Goal: Information Seeking & Learning: Find specific fact

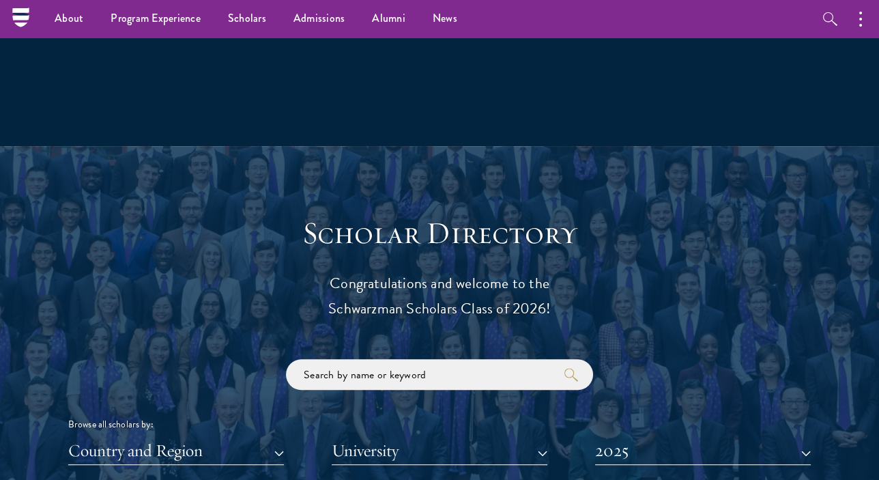
scroll to position [1314, 0]
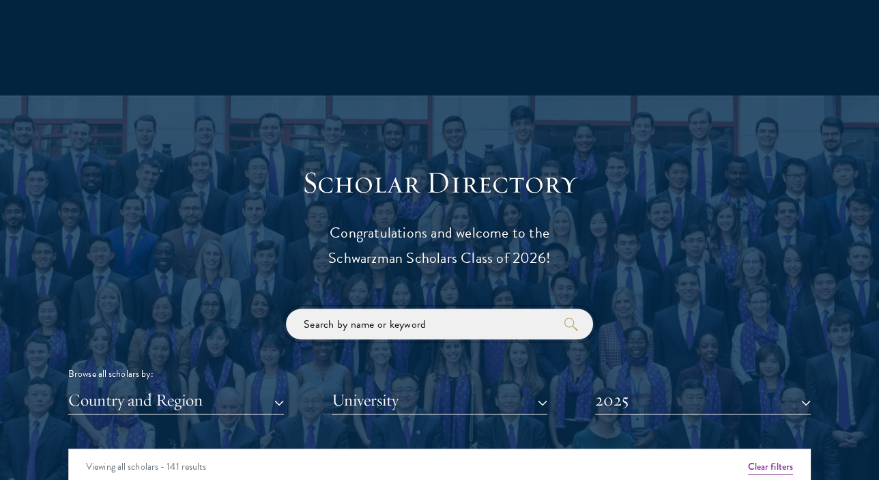
click at [362, 318] on input "search" at bounding box center [439, 323] width 307 height 31
type input "shan"
click button "submit" at bounding box center [0, 0] width 0 height 0
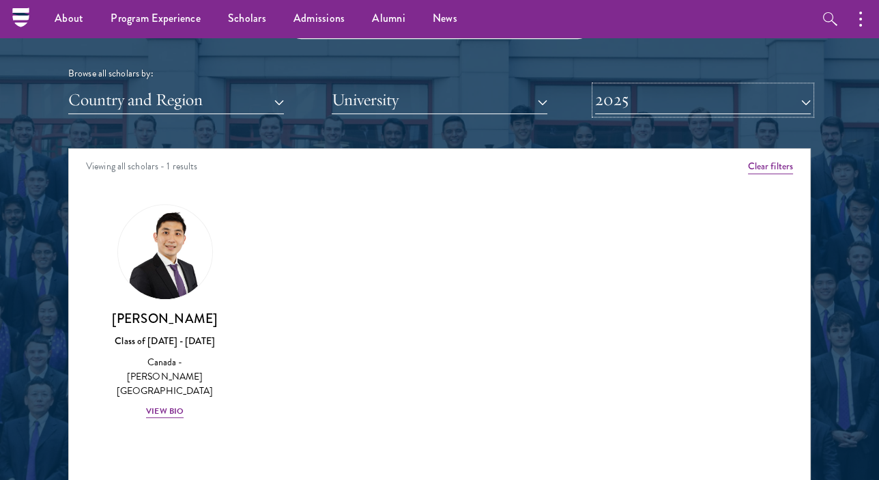
click at [606, 106] on button "2025" at bounding box center [703, 100] width 216 height 28
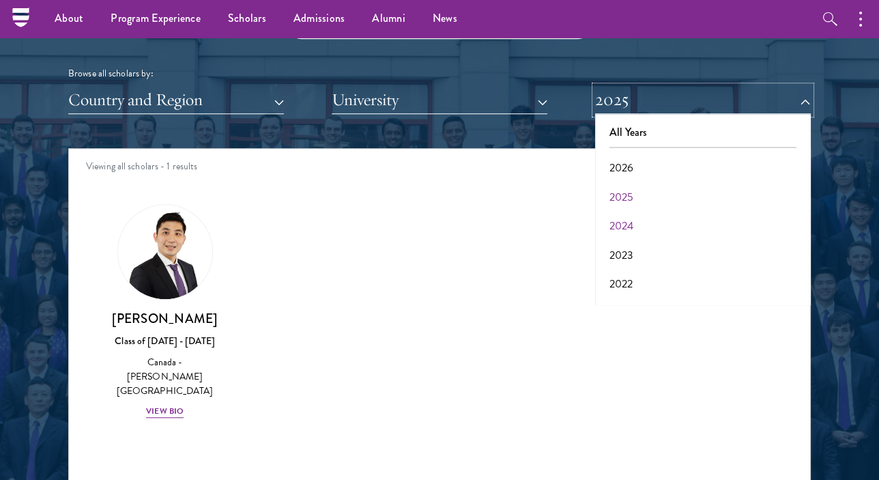
scroll to position [141, 0]
click at [622, 286] on button "2017" at bounding box center [702, 288] width 207 height 29
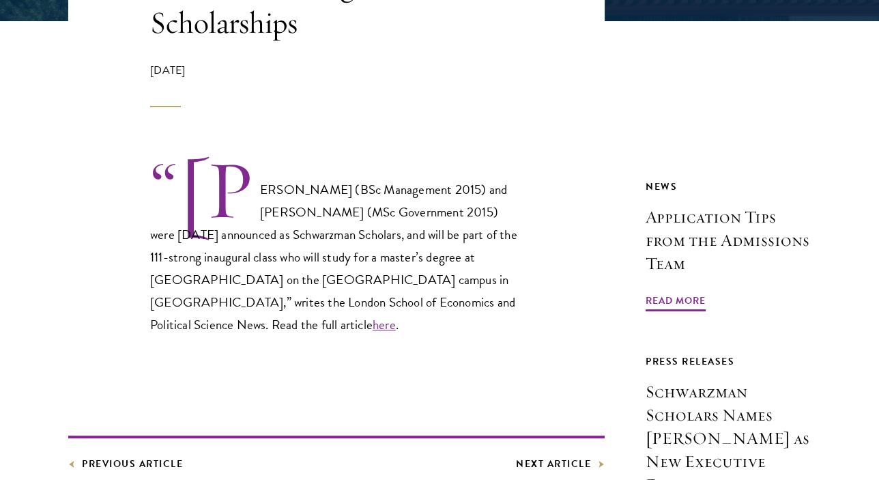
scroll to position [480, 0]
